Goal: Find contact information: Find contact information

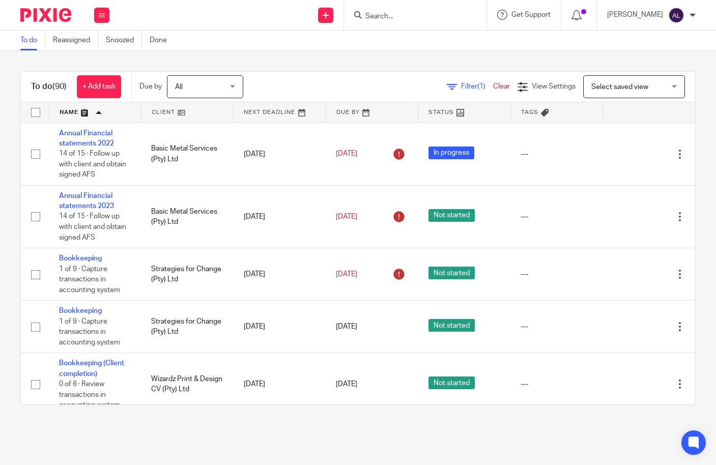
click at [402, 20] on input "Search" at bounding box center [410, 16] width 92 height 9
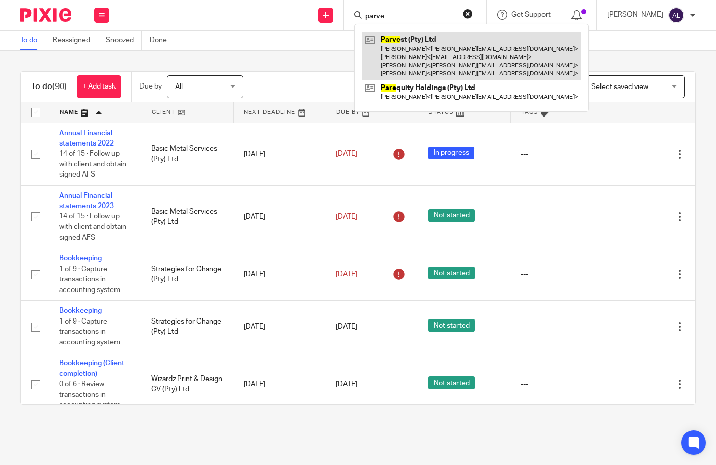
type input "parve"
click at [404, 46] on link at bounding box center [471, 56] width 218 height 48
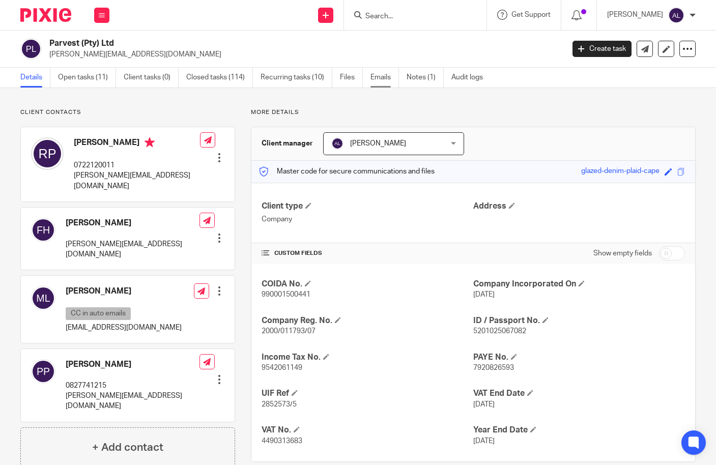
click at [391, 82] on link "Emails" at bounding box center [384, 78] width 28 height 20
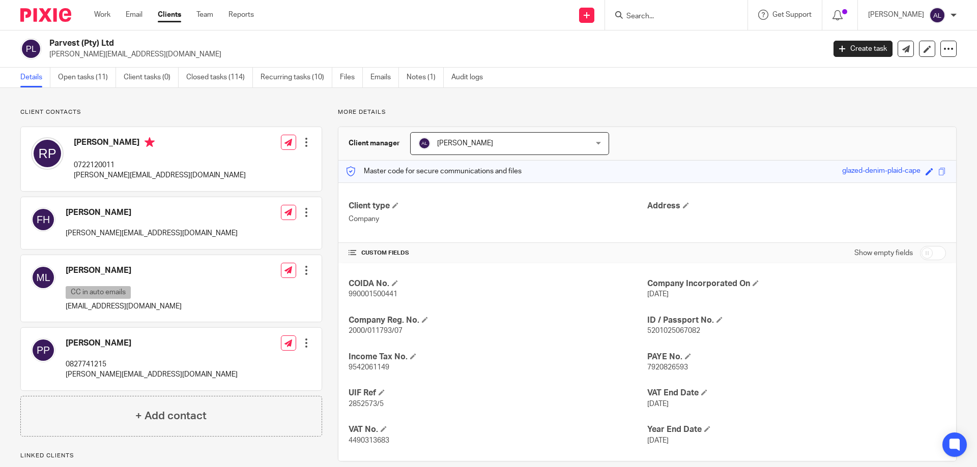
click at [84, 365] on p "0827741215" at bounding box center [152, 365] width 172 height 10
copy p "0827741215"
click at [104, 372] on p "[PERSON_NAME][EMAIL_ADDRESS][DOMAIN_NAME]" at bounding box center [152, 375] width 172 height 10
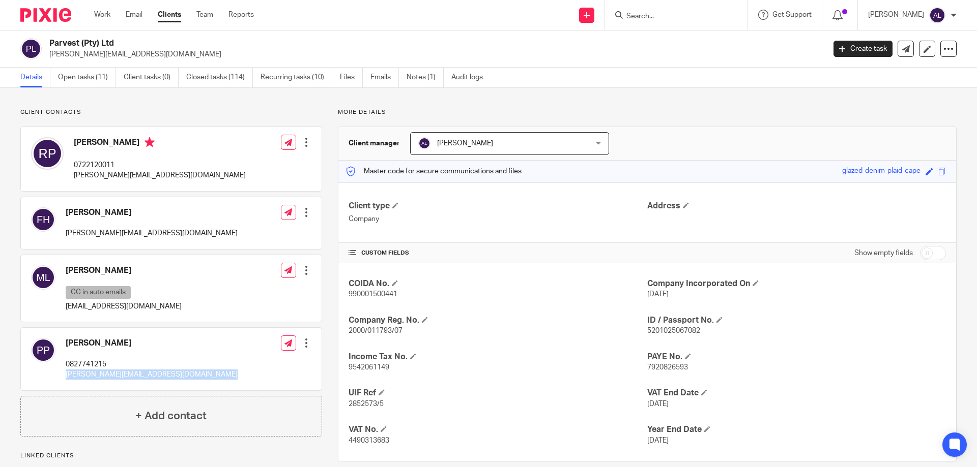
click at [104, 372] on p "[PERSON_NAME][EMAIL_ADDRESS][DOMAIN_NAME]" at bounding box center [152, 375] width 172 height 10
copy div "[PERSON_NAME][EMAIL_ADDRESS][DOMAIN_NAME]"
click at [13, 387] on div "Client contacts Ferdinand Hoffman ferdinandh@moorect.co.za Edit contact Create …" at bounding box center [163, 309] width 317 height 403
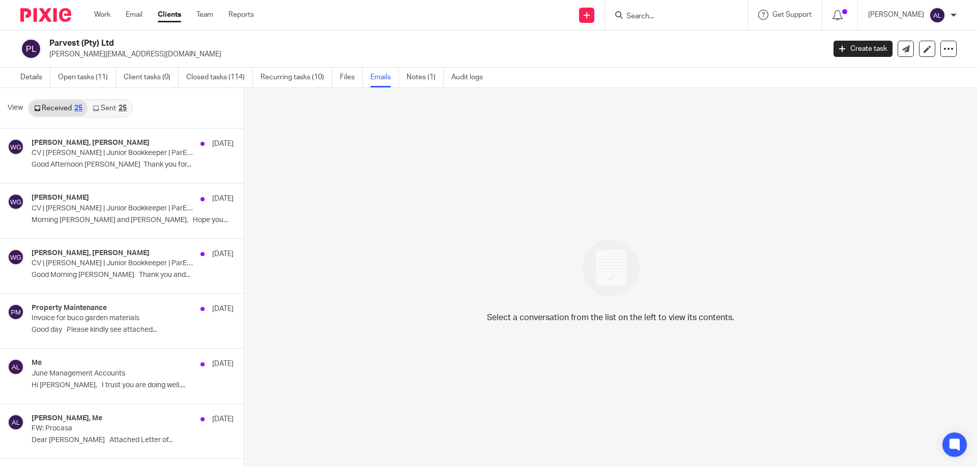
click at [111, 109] on link "Sent 25" at bounding box center [109, 108] width 44 height 16
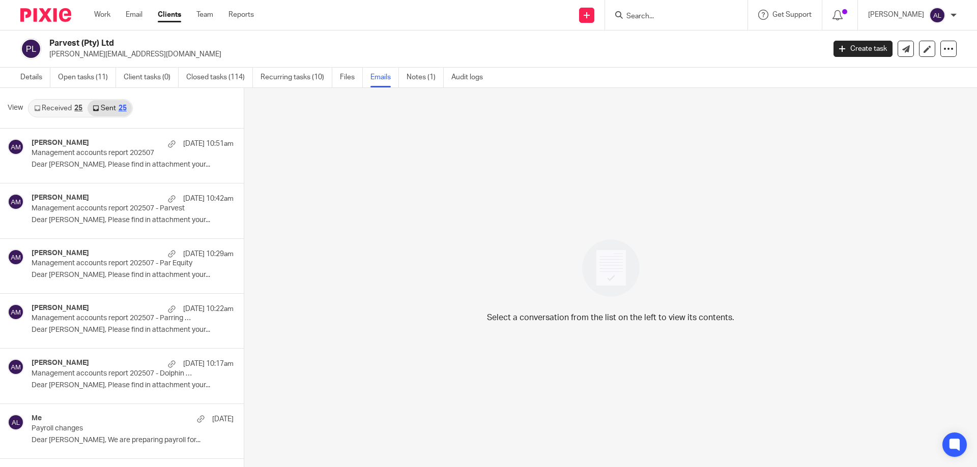
scroll to position [2, 0]
